Goal: Complete application form: Complete application form

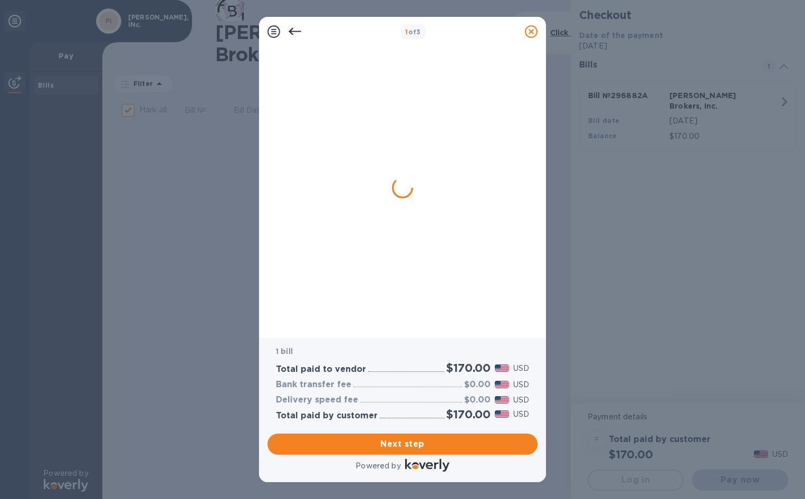
checkbox input "true"
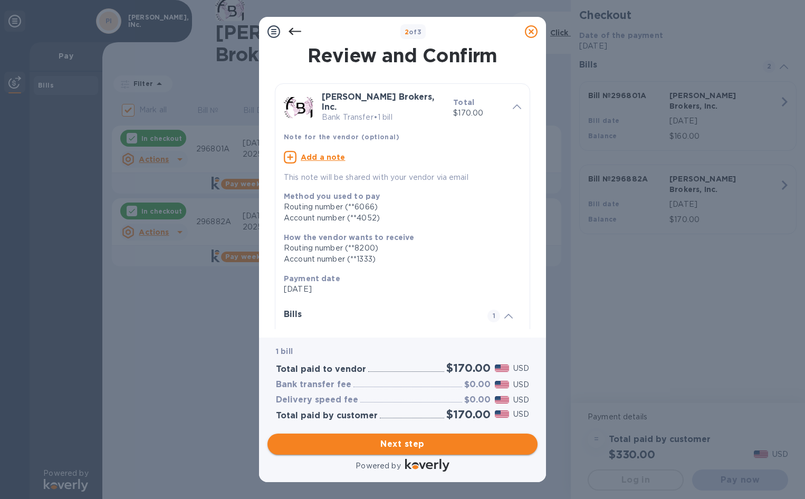
click at [419, 445] on span "Next step" at bounding box center [402, 444] width 253 height 13
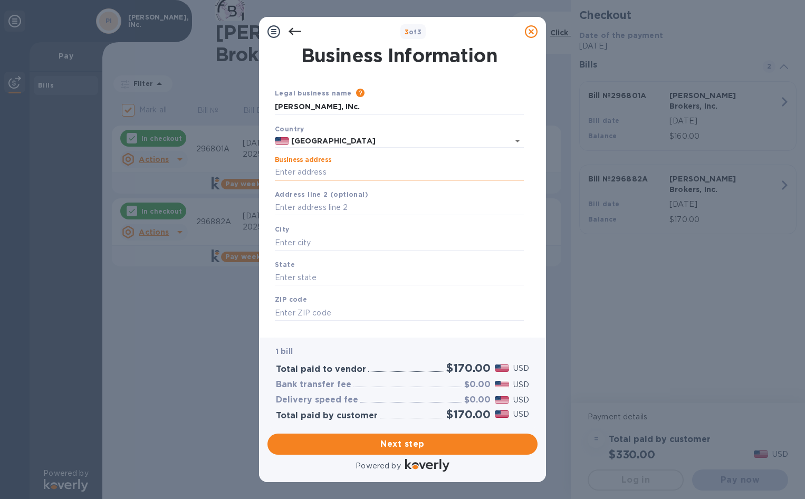
click at [343, 171] on input "Business address" at bounding box center [399, 173] width 249 height 16
type input "[STREET_ADDRESS][PERSON_NAME]"
type input "[GEOGRAPHIC_DATA]"
type input "CA"
type input "90069"
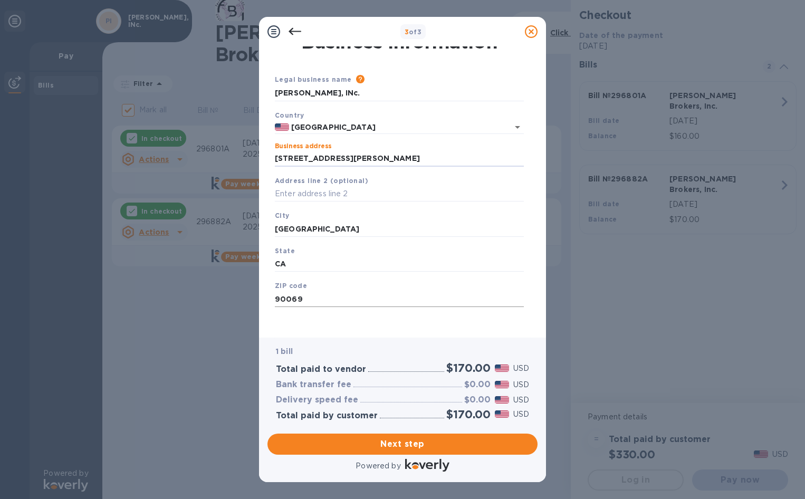
scroll to position [17, 0]
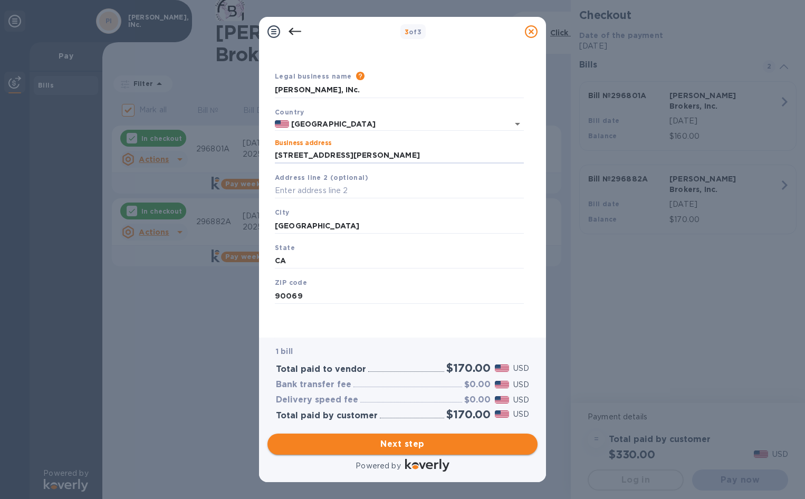
click at [393, 441] on span "Next step" at bounding box center [402, 444] width 253 height 13
drag, startPoint x: 363, startPoint y: 226, endPoint x: 231, endPoint y: 227, distance: 132.4
click at [231, 227] on div "3 of 3 Business Information Legal business name Please provide the legal name t…" at bounding box center [402, 249] width 805 height 499
type input "[GEOGRAPHIC_DATA]"
click button "Save" at bounding box center [0, 0] width 0 height 0
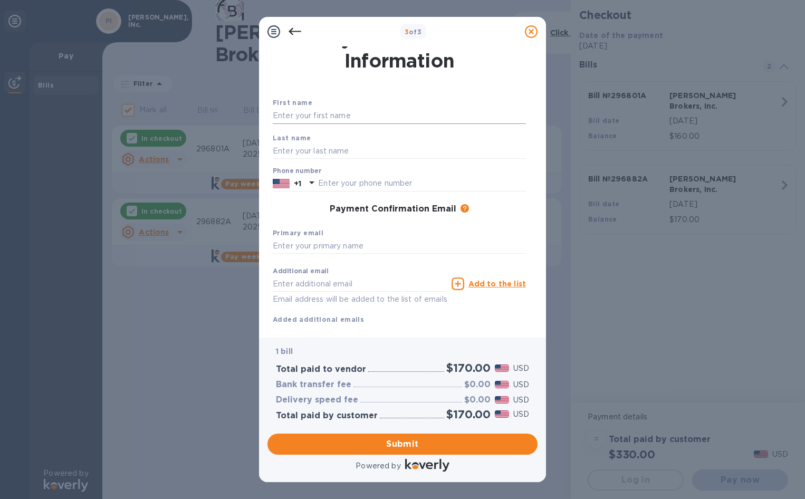
click at [357, 119] on input "text" at bounding box center [399, 116] width 253 height 16
type input "[PERSON_NAME]"
type input "3108410177"
type input "[PERSON_NAME][EMAIL_ADDRESS][DOMAIN_NAME]"
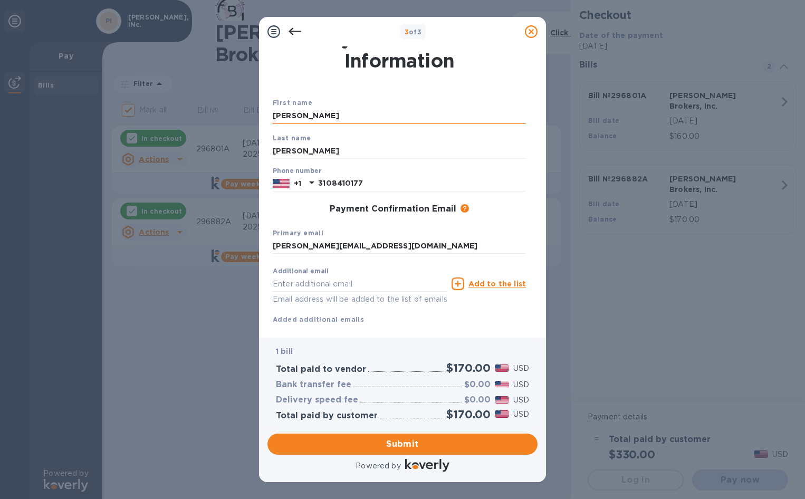
type input "[EMAIL_ADDRESS][DOMAIN_NAME]"
click button "Submit" at bounding box center [0, 0] width 0 height 0
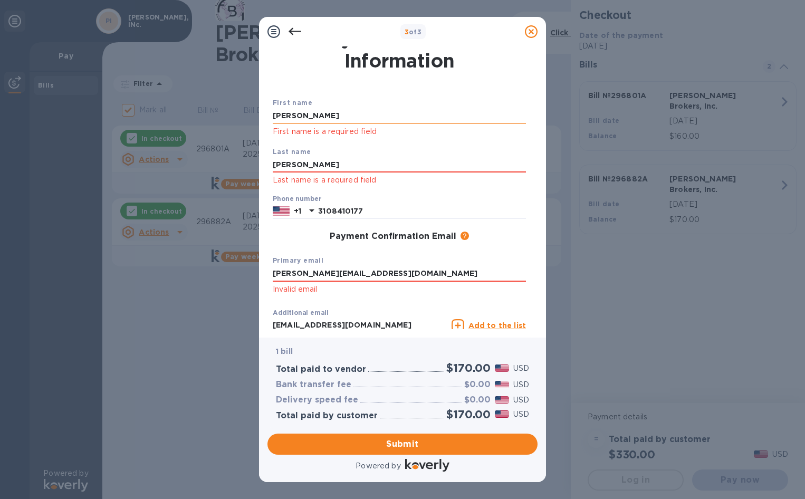
click at [353, 123] on input "[PERSON_NAME]" at bounding box center [399, 116] width 253 height 16
click at [309, 159] on input "[PERSON_NAME]" at bounding box center [399, 165] width 253 height 16
click at [350, 270] on input "[PERSON_NAME][EMAIL_ADDRESS][DOMAIN_NAME]" at bounding box center [399, 274] width 253 height 16
click at [425, 277] on input "[PERSON_NAME][EMAIL_ADDRESS][DOMAIN_NAME]" at bounding box center [399, 274] width 253 height 16
click button "Submit" at bounding box center [0, 0] width 0 height 0
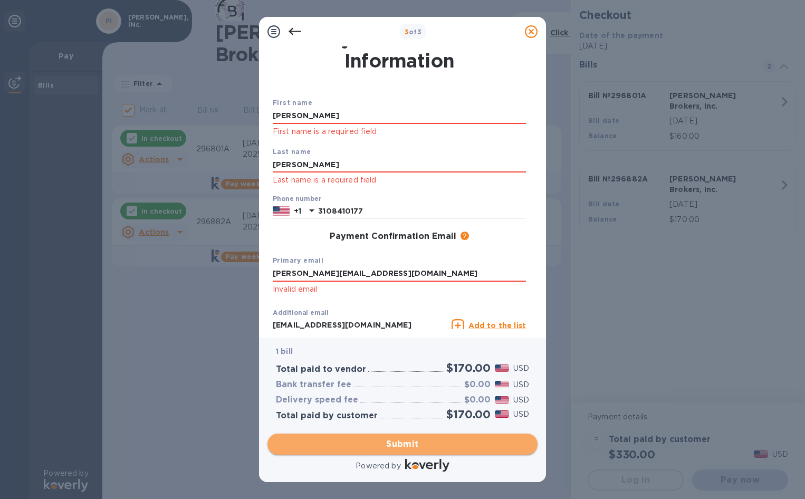
click at [403, 446] on span "Submit" at bounding box center [402, 444] width 253 height 13
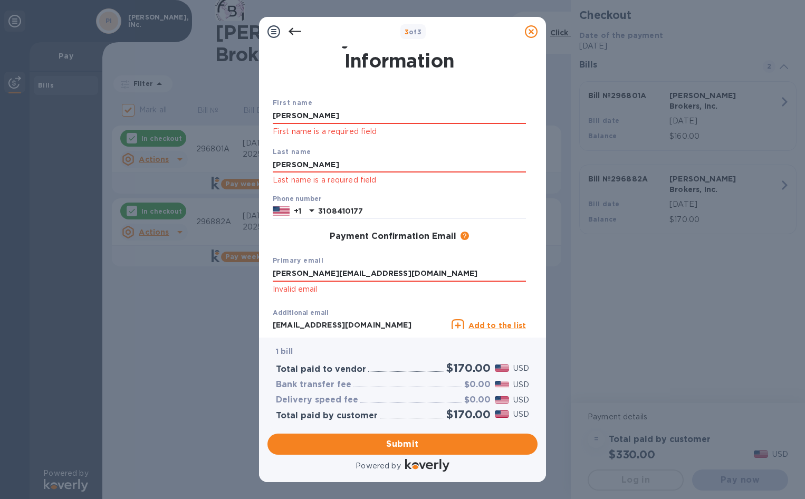
drag, startPoint x: 393, startPoint y: 274, endPoint x: 132, endPoint y: 269, distance: 261.2
click at [132, 269] on div "3 of 3 Payment Contact Information First name [PERSON_NAME] First name is a req…" at bounding box center [402, 249] width 805 height 499
type input "[PERSON_NAME][EMAIL_ADDRESS][DOMAIN_NAME]"
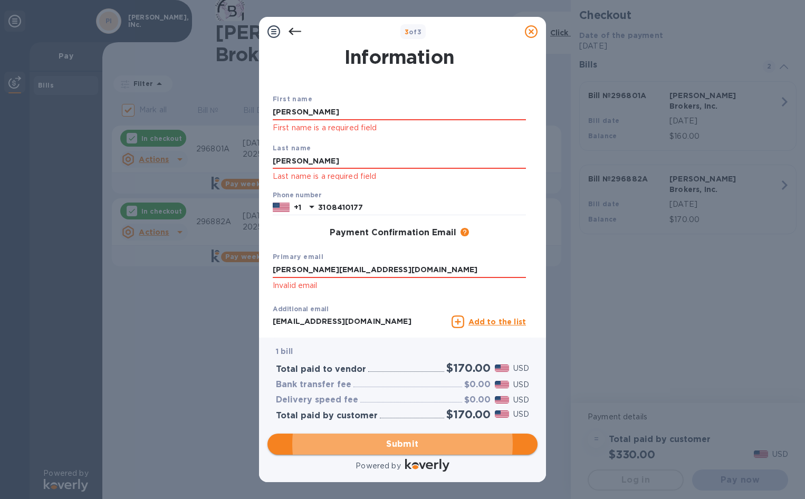
click at [403, 442] on span "Submit" at bounding box center [402, 444] width 253 height 13
click at [435, 443] on span "Submit" at bounding box center [402, 444] width 253 height 13
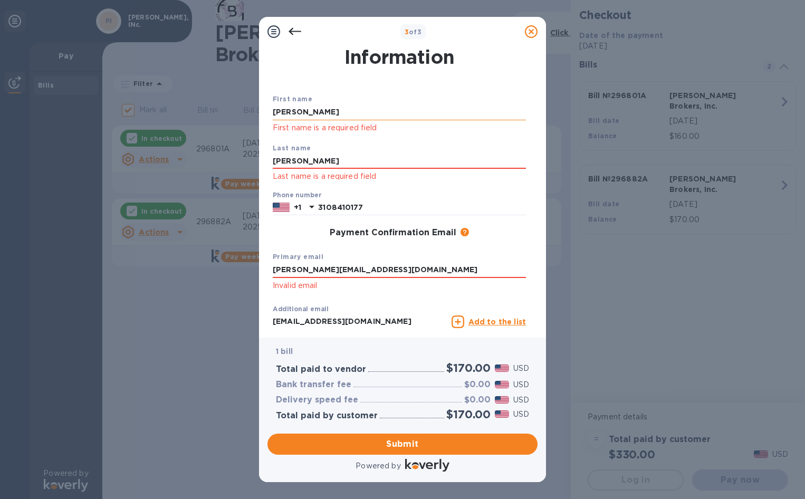
click at [388, 113] on input "[PERSON_NAME]" at bounding box center [399, 112] width 253 height 16
type input "[PERSON_NAME]"
click at [349, 157] on input "[PERSON_NAME]" at bounding box center [399, 162] width 253 height 16
type input "[PERSON_NAME]"
click button "Submit" at bounding box center [0, 0] width 0 height 0
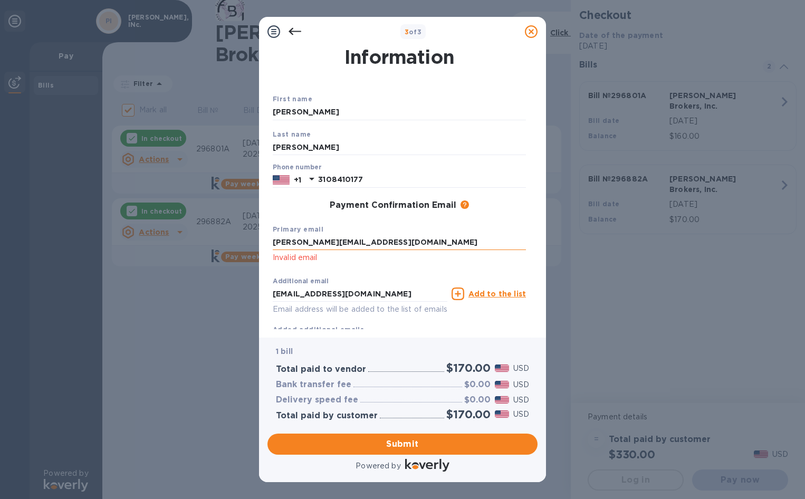
click at [383, 243] on input "[PERSON_NAME][EMAIL_ADDRESS][DOMAIN_NAME]" at bounding box center [399, 243] width 253 height 16
type input "e"
type input "[PERSON_NAME][EMAIL_ADDRESS][DOMAIN_NAME]"
click button "Submit" at bounding box center [0, 0] width 0 height 0
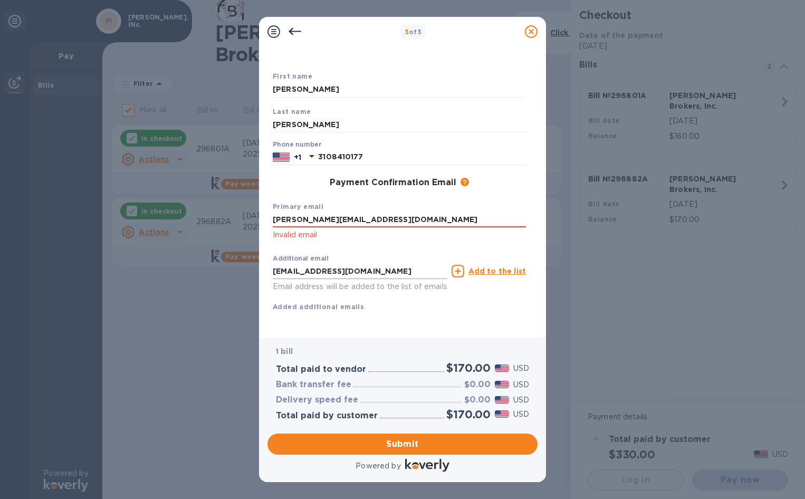
scroll to position [55, 0]
click at [379, 302] on div "Additional email [EMAIL_ADDRESS][DOMAIN_NAME] Email address will be added to th…" at bounding box center [400, 280] width 262 height 71
click at [355, 303] on b "Added additional emails" at bounding box center [318, 307] width 91 height 8
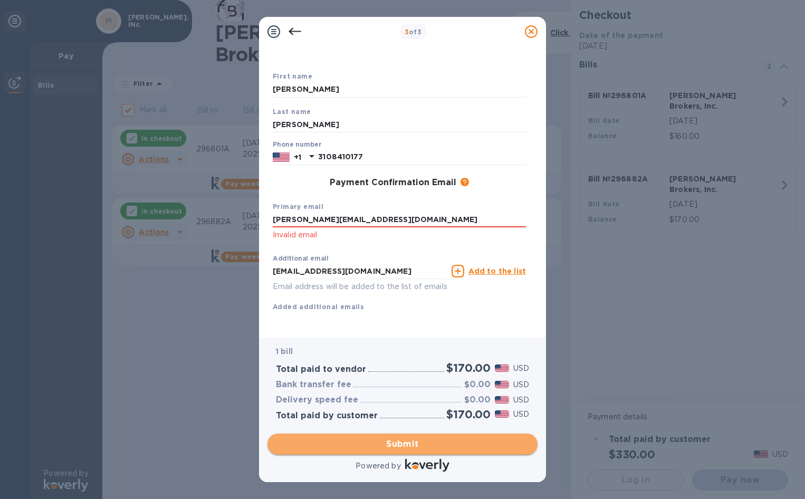
click at [397, 443] on span "Submit" at bounding box center [402, 444] width 253 height 13
click at [440, 438] on span "Submit" at bounding box center [402, 444] width 253 height 13
click at [409, 439] on span "Submit" at bounding box center [402, 444] width 253 height 13
click at [447, 451] on button "Submit" at bounding box center [403, 444] width 270 height 21
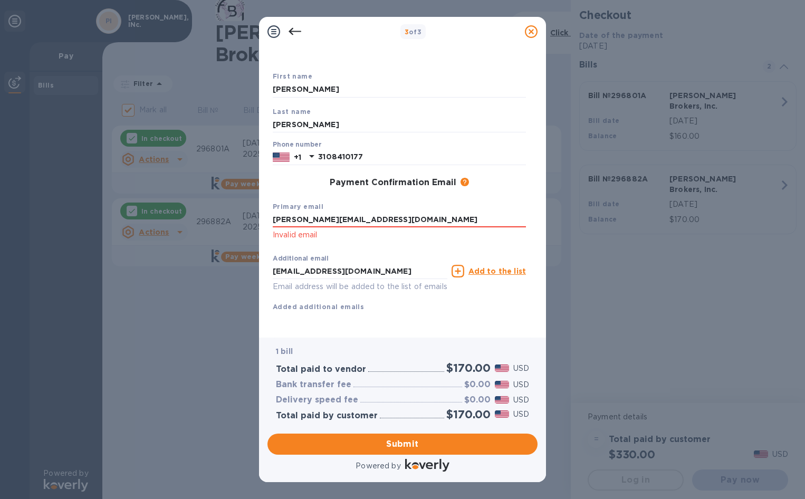
drag, startPoint x: 440, startPoint y: 213, endPoint x: 116, endPoint y: 213, distance: 324.0
click at [116, 213] on div "3 of 3 Payment Contact Information First name [PERSON_NAME] Last name [PERSON_N…" at bounding box center [402, 249] width 805 height 499
click at [293, 27] on icon at bounding box center [295, 31] width 13 height 13
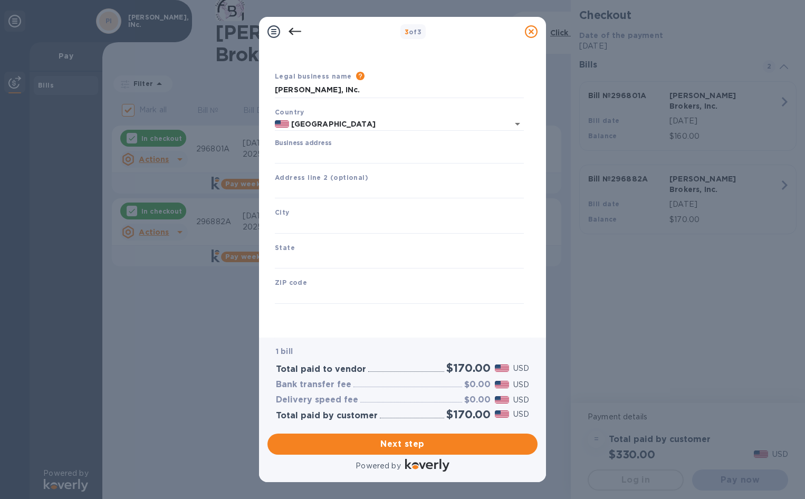
click at [293, 27] on icon at bounding box center [295, 31] width 13 height 13
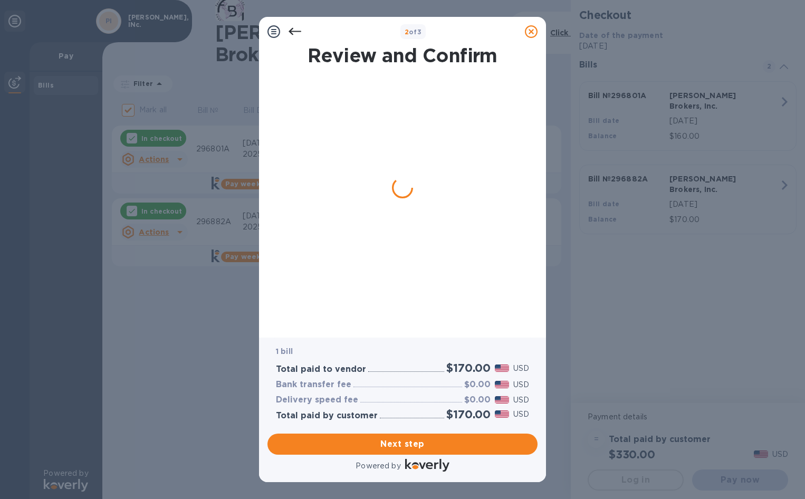
scroll to position [0, 0]
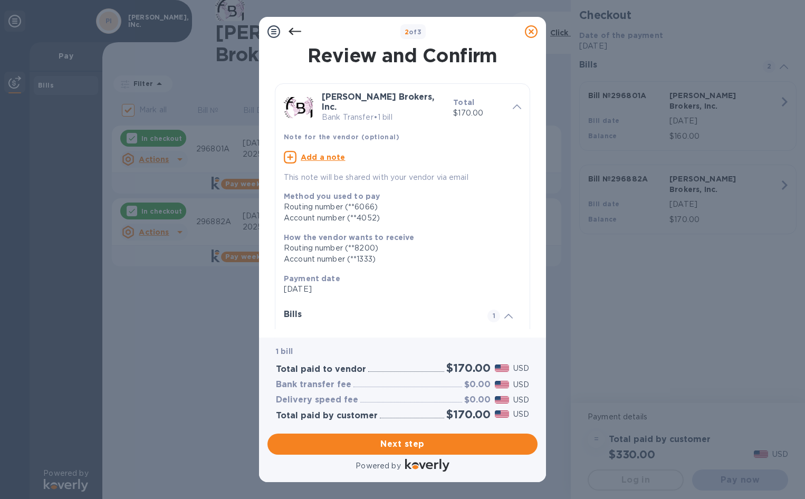
click at [293, 28] on icon at bounding box center [295, 31] width 13 height 13
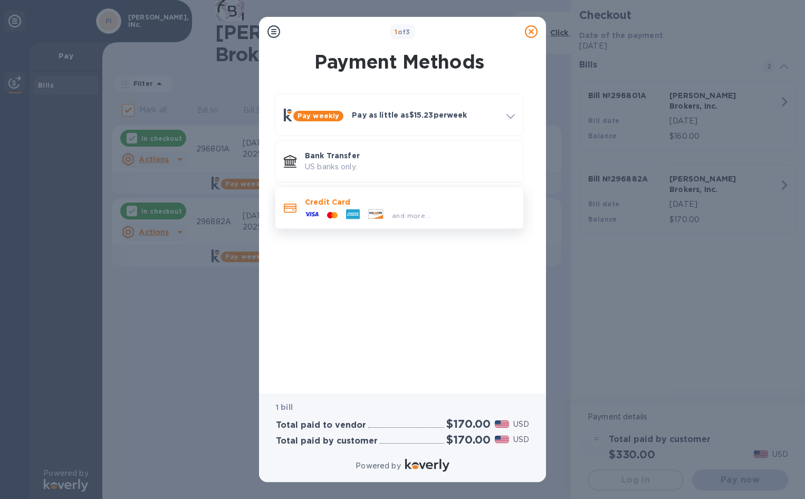
click at [317, 205] on p "Credit Card" at bounding box center [410, 202] width 210 height 11
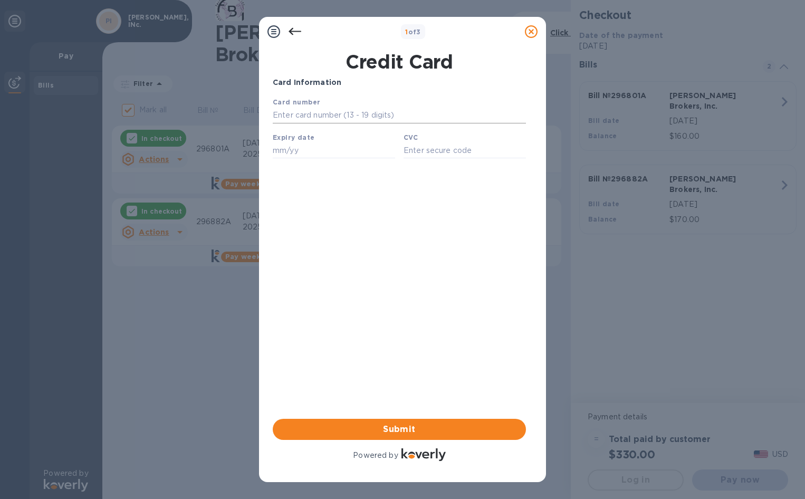
click at [358, 112] on input "text" at bounding box center [399, 116] width 253 height 16
type input "[CREDIT_CARD_NUMBER]"
type input "11/25"
type input "5039"
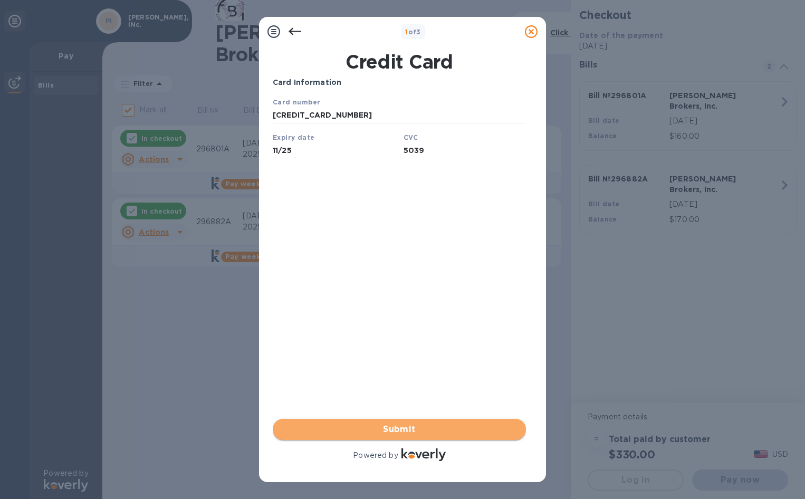
click at [406, 428] on span "Submit" at bounding box center [399, 429] width 236 height 13
click at [426, 428] on span "Submit" at bounding box center [399, 429] width 236 height 13
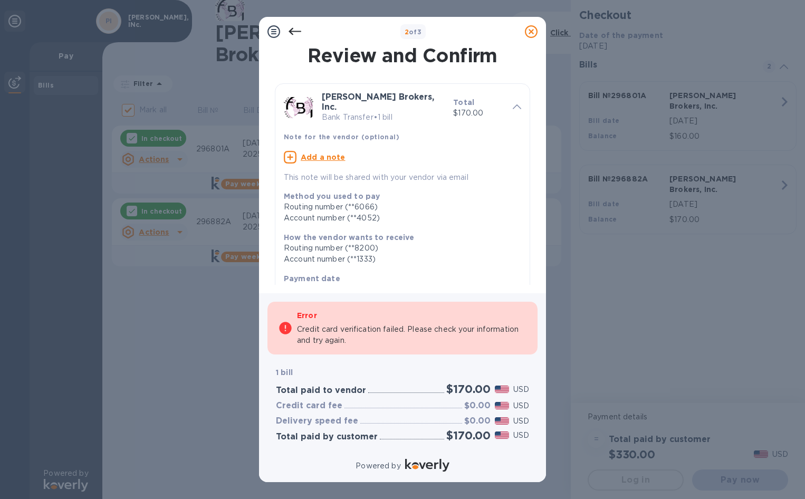
click at [291, 27] on icon at bounding box center [295, 31] width 13 height 13
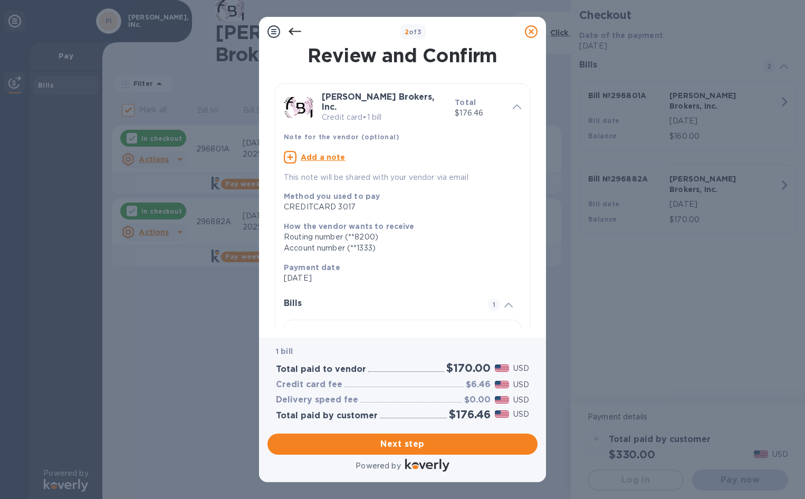
click at [382, 203] on div "CREDITCARD 3017" at bounding box center [398, 207] width 229 height 11
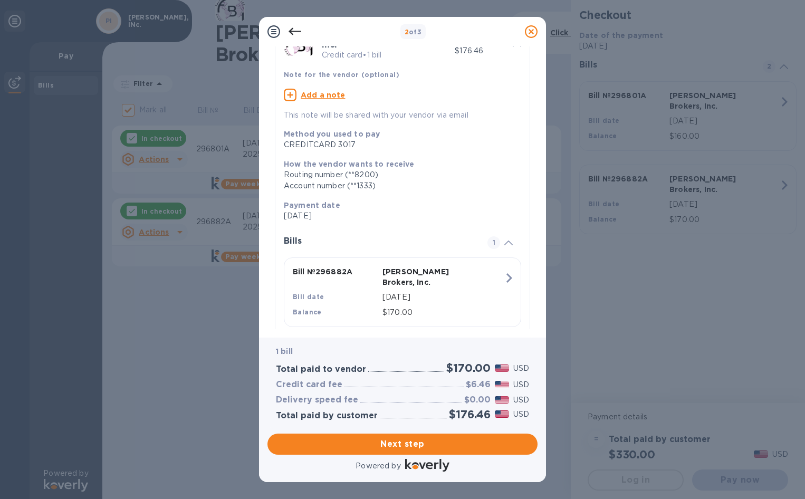
scroll to position [68, 0]
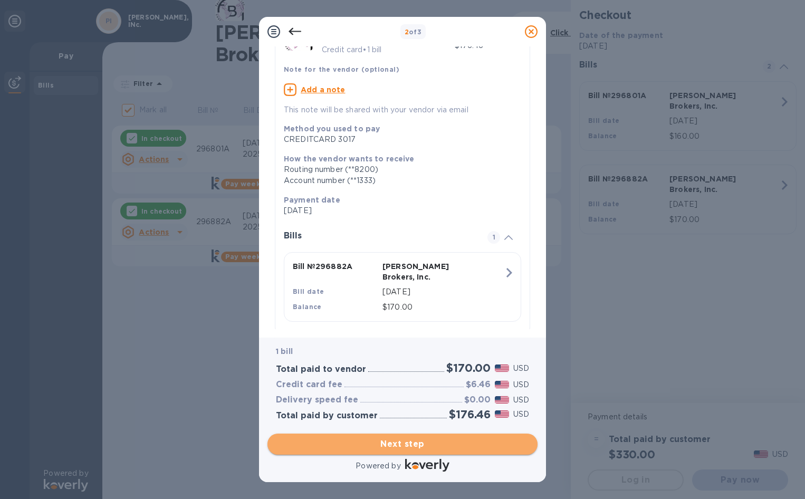
click at [418, 448] on span "Next step" at bounding box center [402, 444] width 253 height 13
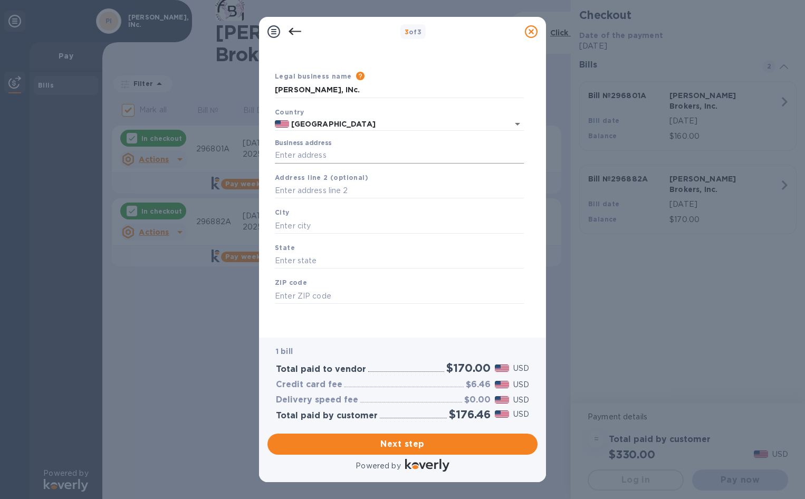
click at [314, 157] on input "Business address" at bounding box center [399, 156] width 249 height 16
type input "[STREET_ADDRESS][PERSON_NAME]"
type input "[GEOGRAPHIC_DATA]"
type input "CA"
type input "90069"
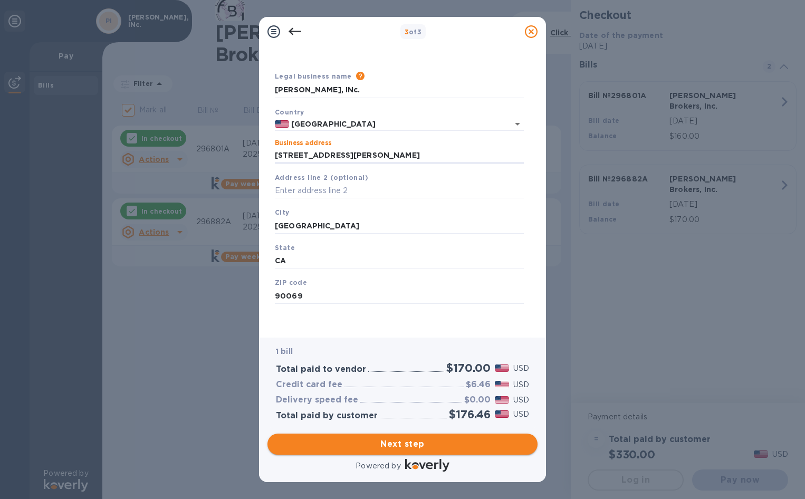
click at [386, 445] on span "Next step" at bounding box center [402, 444] width 253 height 13
click at [336, 227] on input "[GEOGRAPHIC_DATA]" at bounding box center [399, 226] width 249 height 16
type input "[GEOGRAPHIC_DATA]"
click at [419, 440] on span "Next step" at bounding box center [402, 444] width 253 height 13
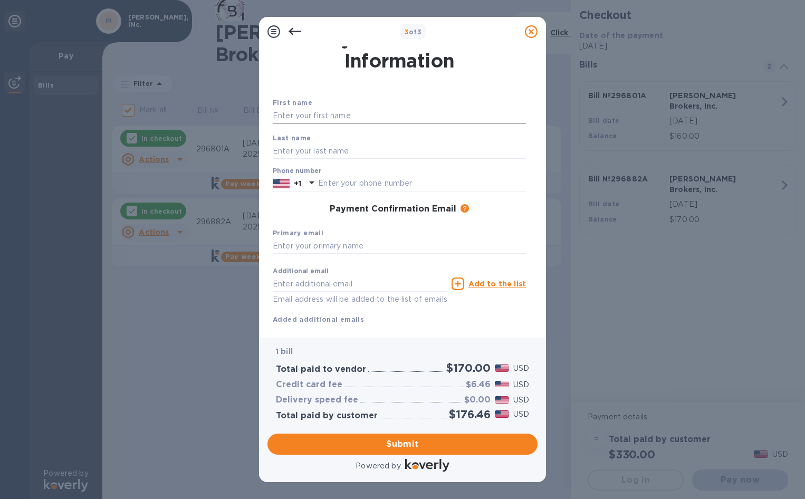
click at [340, 116] on input "text" at bounding box center [399, 116] width 253 height 16
type input "[PERSON_NAME]"
type input "3108410177"
type input "[PERSON_NAME][EMAIL_ADDRESS][DOMAIN_NAME]"
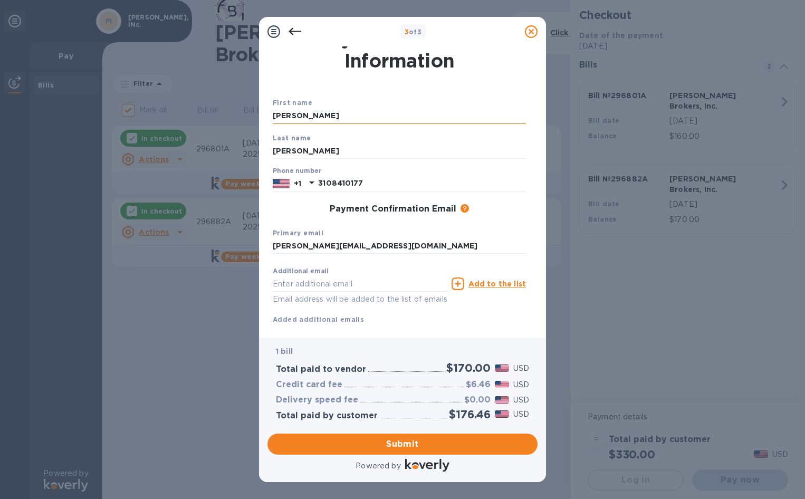
type input "[EMAIL_ADDRESS][DOMAIN_NAME]"
click at [405, 443] on span "Submit" at bounding box center [402, 444] width 253 height 13
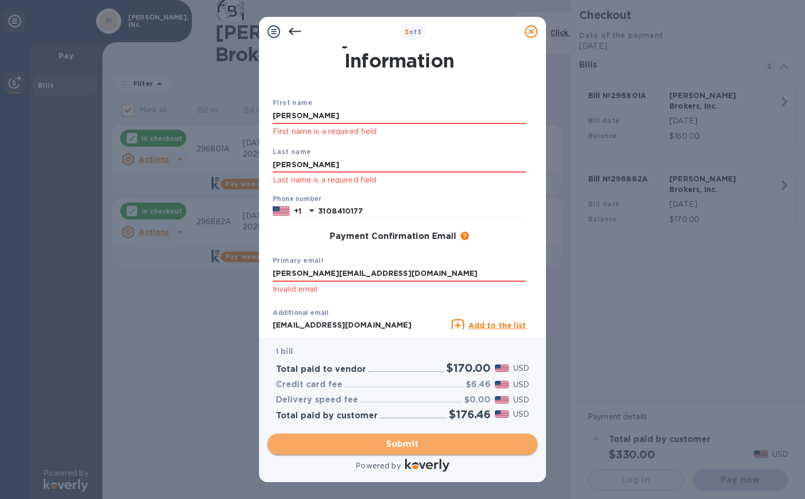
click at [405, 443] on span "Submit" at bounding box center [402, 444] width 253 height 13
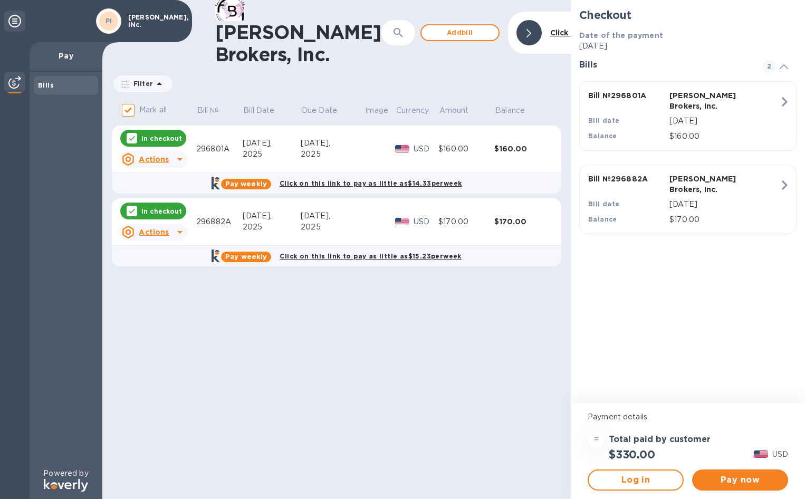
drag, startPoint x: 276, startPoint y: 368, endPoint x: 278, endPoint y: 359, distance: 8.6
click at [274, 353] on div "[PERSON_NAME] Brokers, Inc. ​ Add [PERSON_NAME] to hide Filter Amount Mark all …" at bounding box center [336, 249] width 469 height 499
